Goal: Task Accomplishment & Management: Use online tool/utility

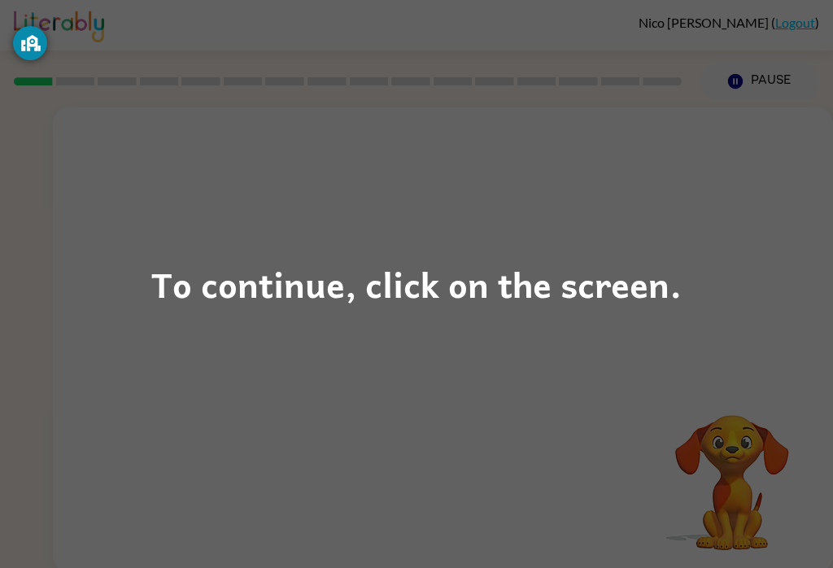
click at [629, 280] on div "To continue, click on the screen." at bounding box center [416, 283] width 530 height 55
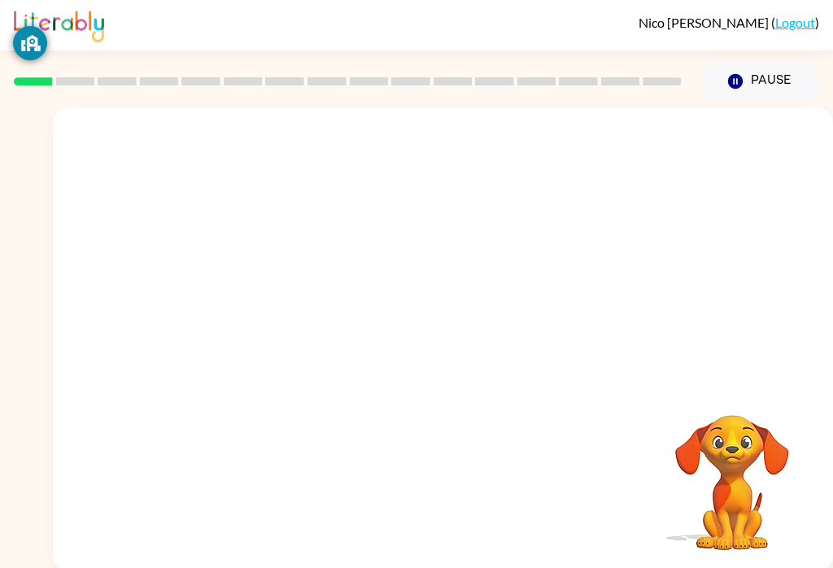
click at [607, 281] on div at bounding box center [443, 243] width 780 height 273
click at [480, 362] on div at bounding box center [443, 347] width 104 height 59
click at [462, 337] on div at bounding box center [443, 347] width 104 height 59
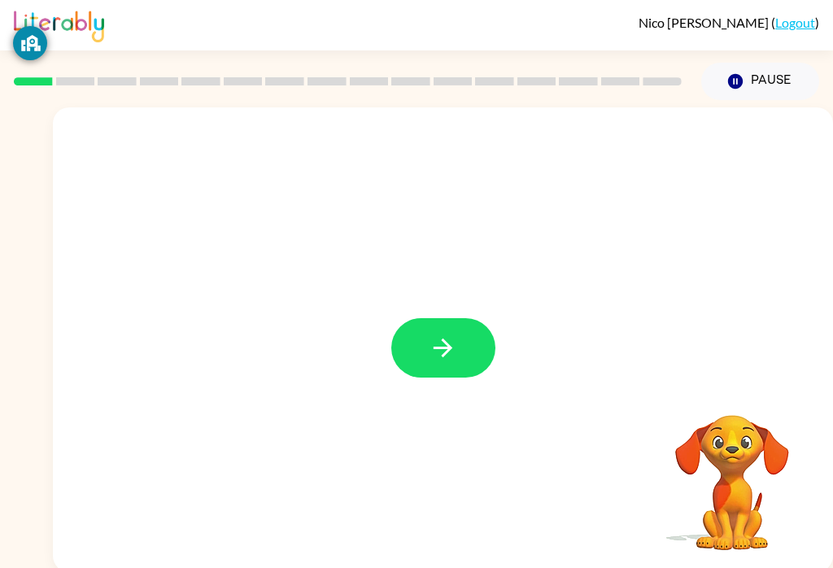
click at [452, 358] on icon "button" at bounding box center [443, 348] width 28 height 28
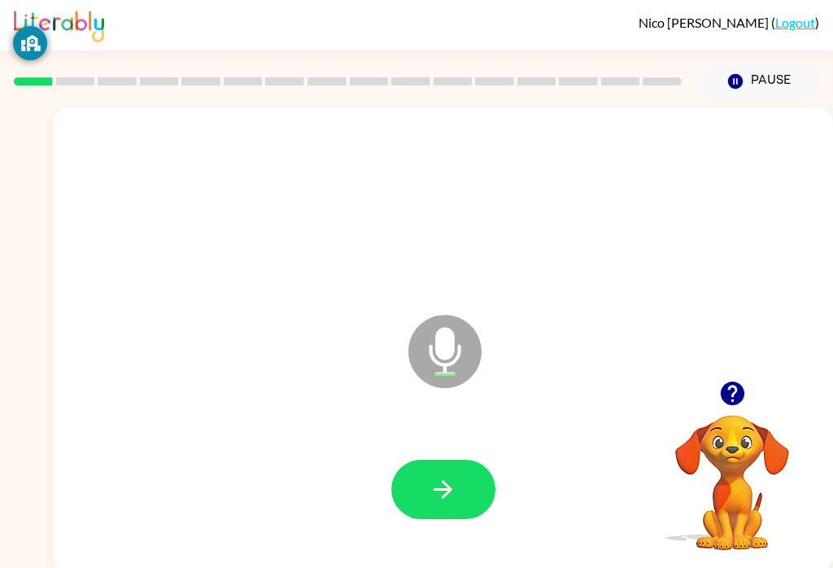
click at [451, 489] on icon "button" at bounding box center [443, 489] width 19 height 19
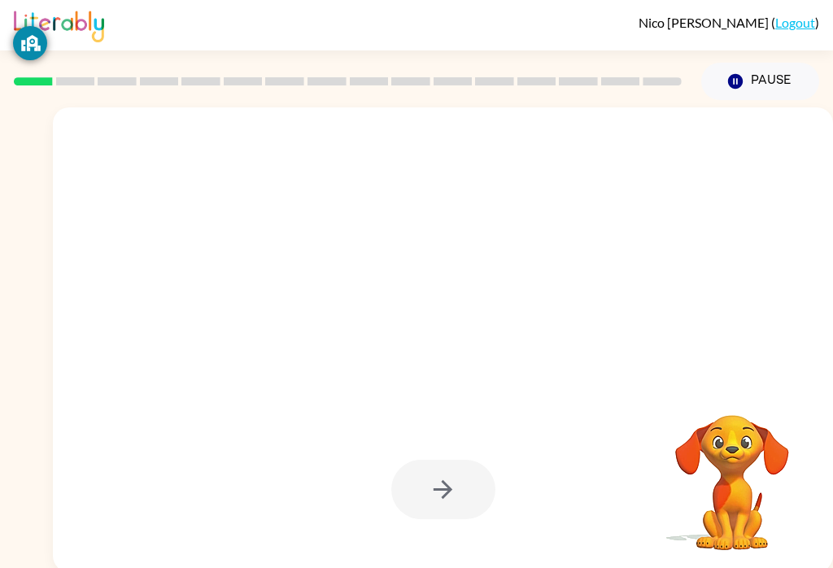
click at [427, 506] on div at bounding box center [443, 489] width 104 height 59
click at [426, 505] on div at bounding box center [443, 489] width 104 height 59
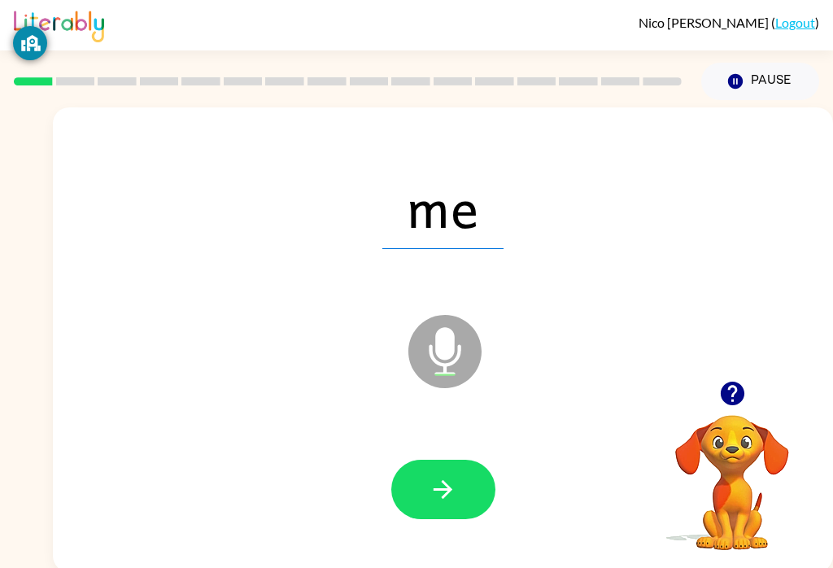
click at [456, 361] on icon "Microphone The Microphone is here when it is your turn to talk" at bounding box center [526, 372] width 244 height 122
click at [435, 479] on icon "button" at bounding box center [443, 489] width 28 height 28
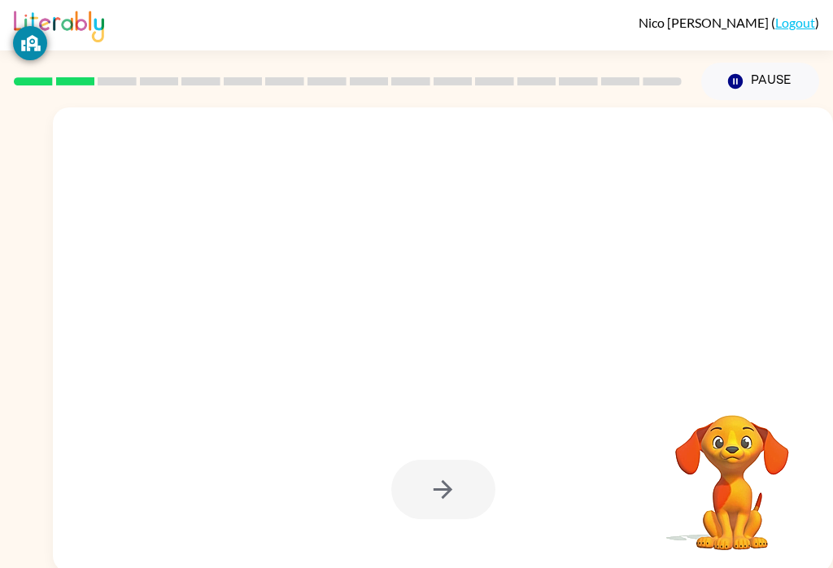
click at [447, 497] on div at bounding box center [443, 489] width 104 height 59
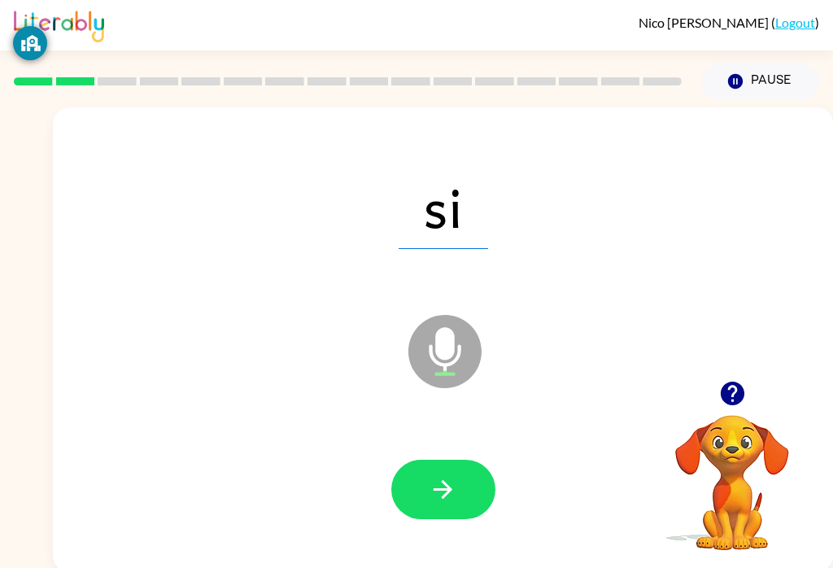
click at [450, 487] on icon "button" at bounding box center [443, 489] width 19 height 19
click at [443, 479] on icon "button" at bounding box center [443, 489] width 28 height 28
click at [473, 483] on button "button" at bounding box center [443, 489] width 104 height 59
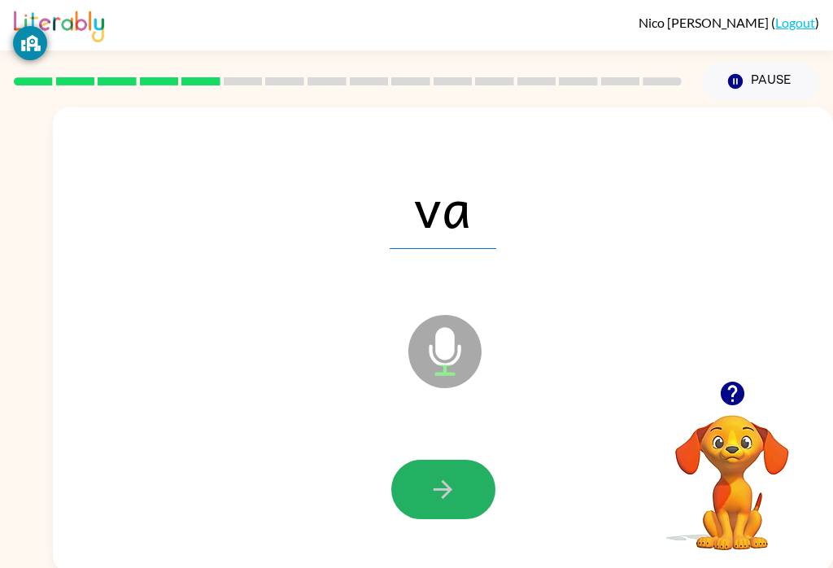
click at [459, 486] on button "button" at bounding box center [443, 489] width 104 height 59
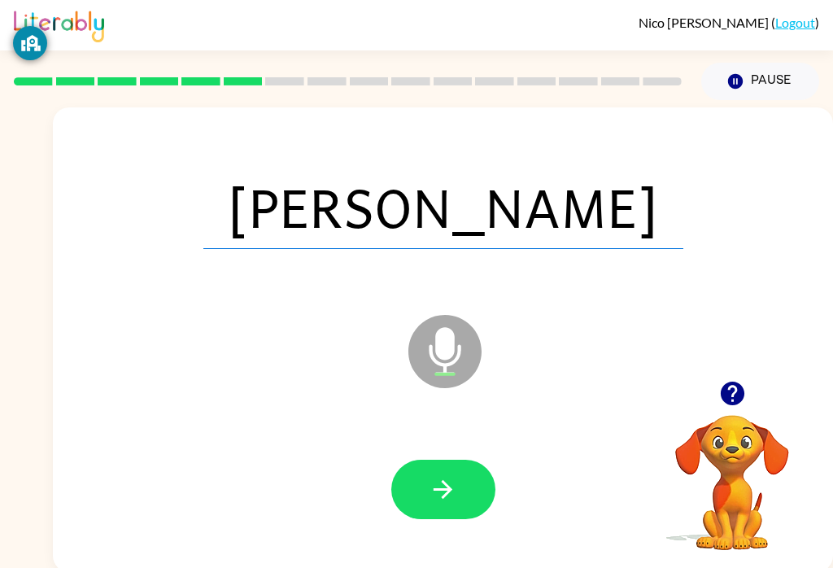
click at [488, 491] on button "button" at bounding box center [443, 489] width 104 height 59
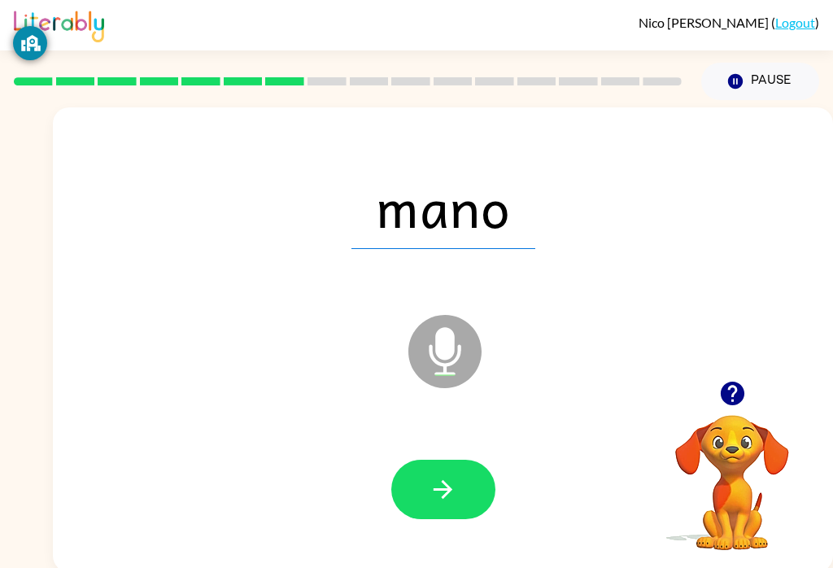
click at [463, 502] on button "button" at bounding box center [443, 489] width 104 height 59
click at [461, 508] on button "button" at bounding box center [443, 489] width 104 height 59
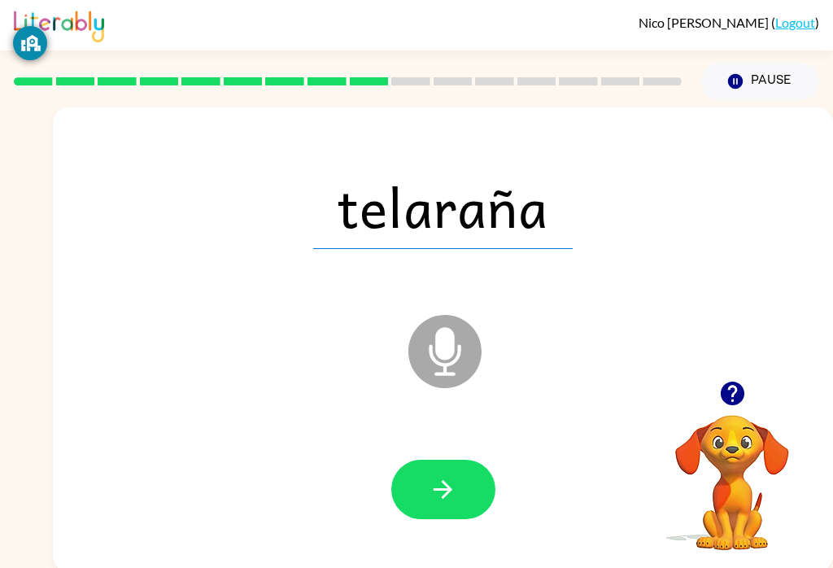
click at [450, 499] on icon "button" at bounding box center [443, 489] width 28 height 28
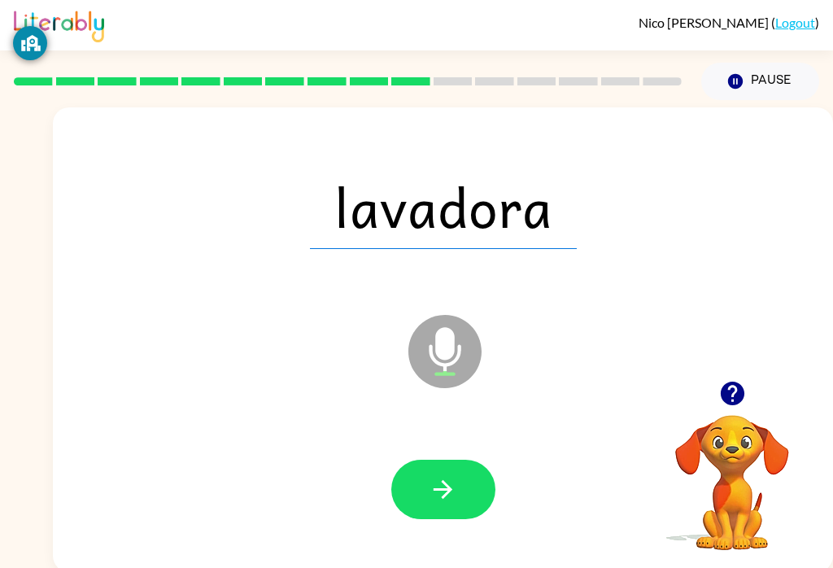
click at [447, 501] on icon "button" at bounding box center [443, 489] width 28 height 28
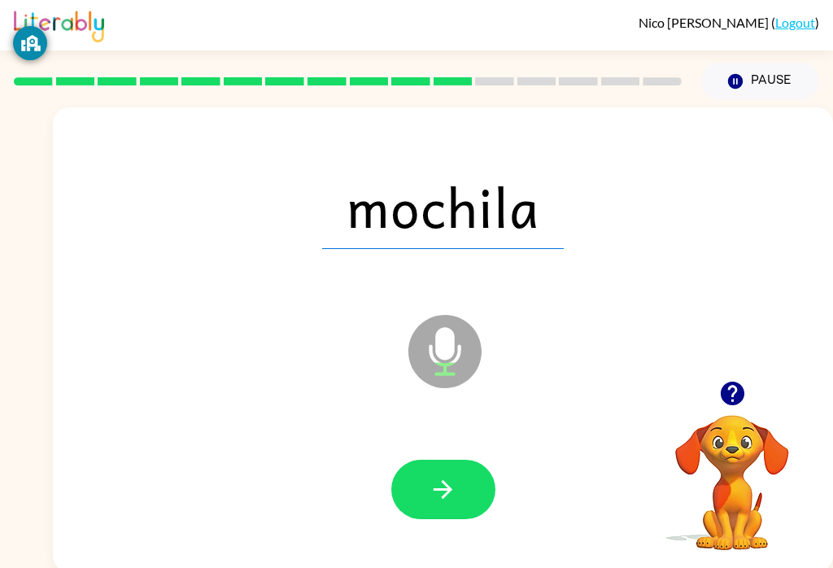
click at [454, 497] on icon "button" at bounding box center [443, 489] width 28 height 28
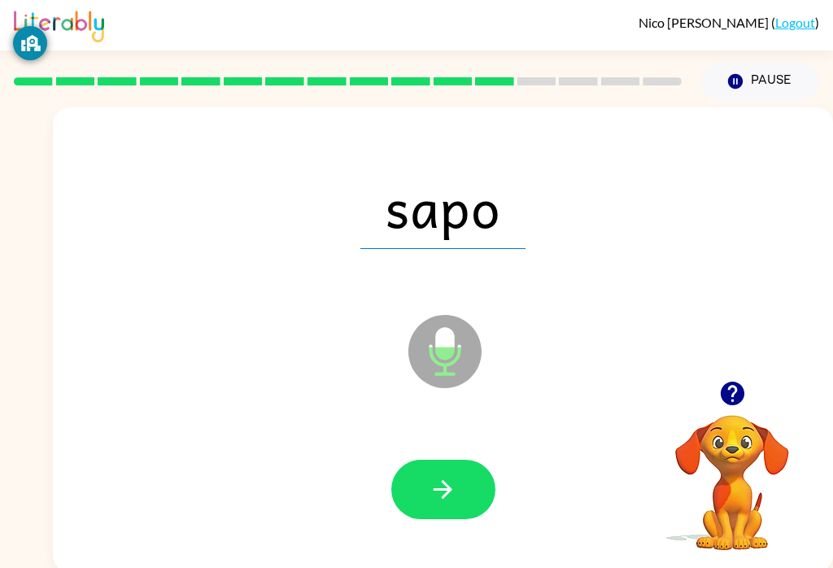
click at [443, 495] on icon "button" at bounding box center [443, 489] width 28 height 28
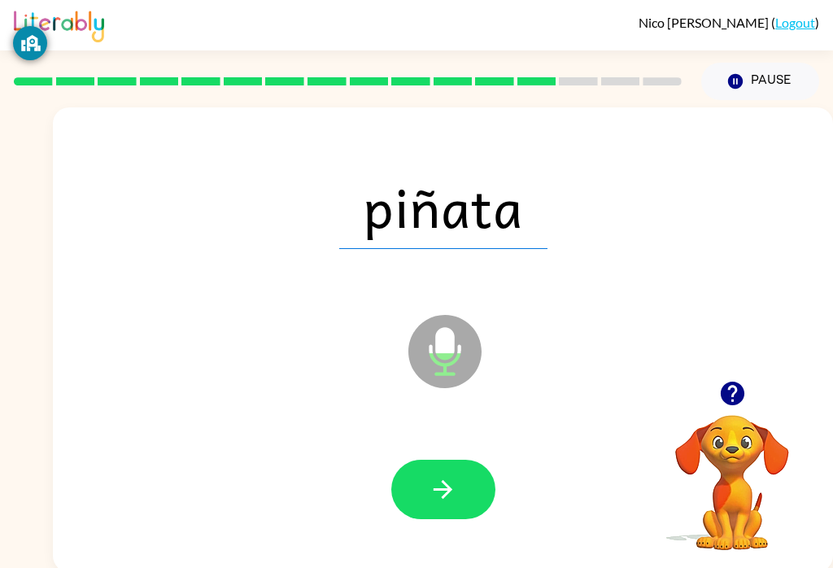
click at [419, 474] on button "button" at bounding box center [443, 489] width 104 height 59
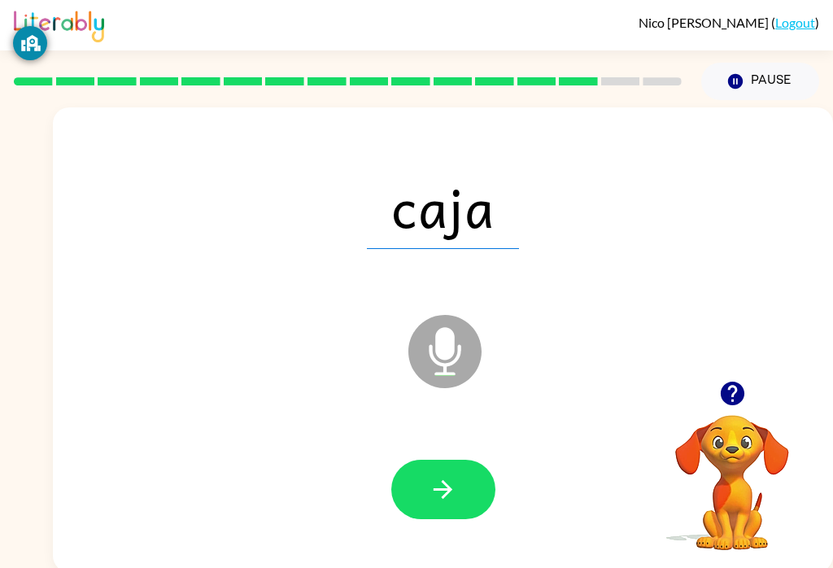
click at [465, 519] on button "button" at bounding box center [443, 489] width 104 height 59
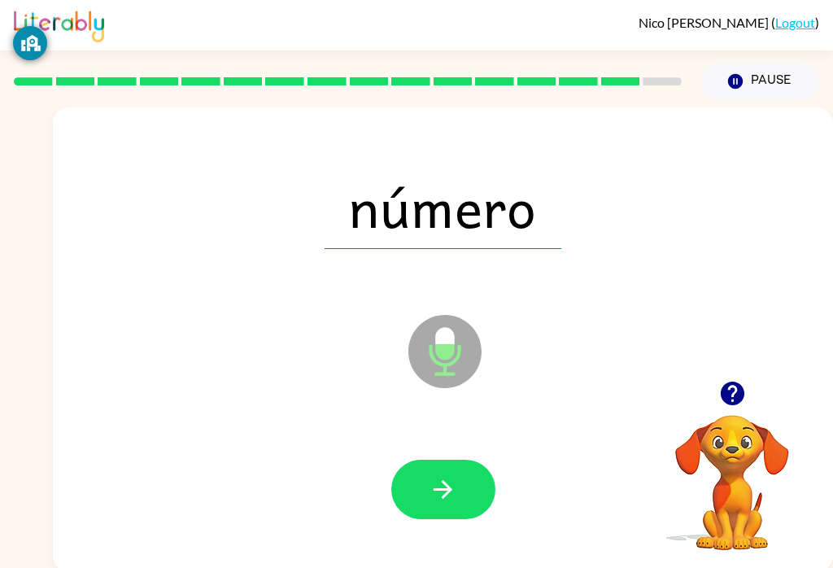
click at [441, 477] on icon "button" at bounding box center [443, 489] width 28 height 28
